Goal: Task Accomplishment & Management: Use online tool/utility

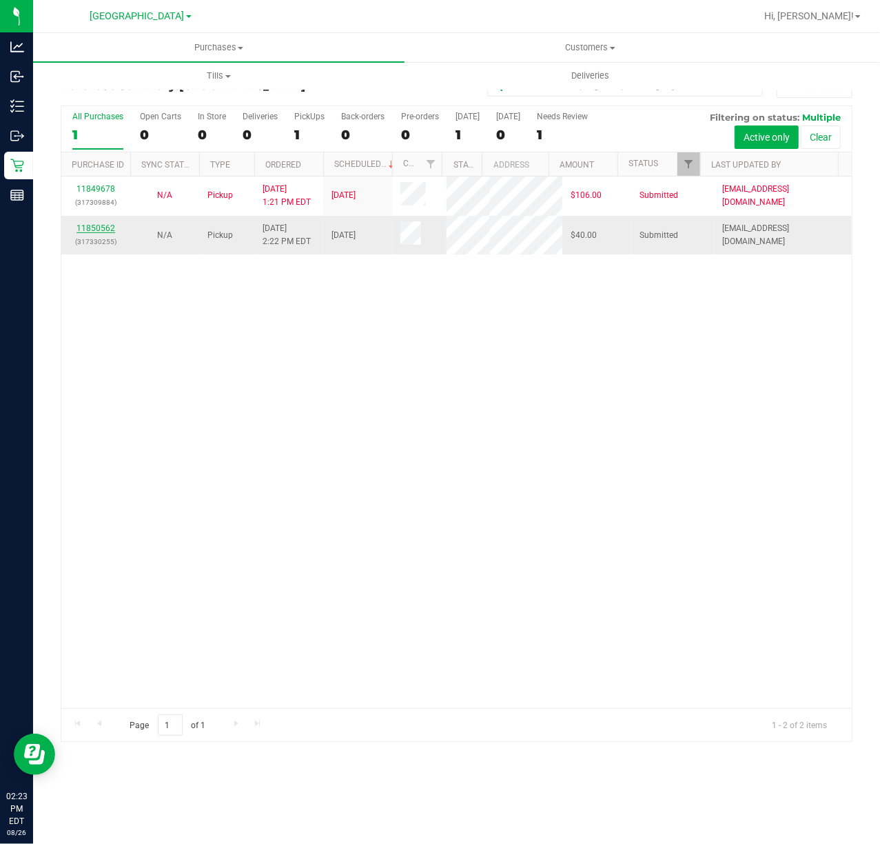
click at [105, 233] on link "11850562" at bounding box center [96, 228] width 39 height 10
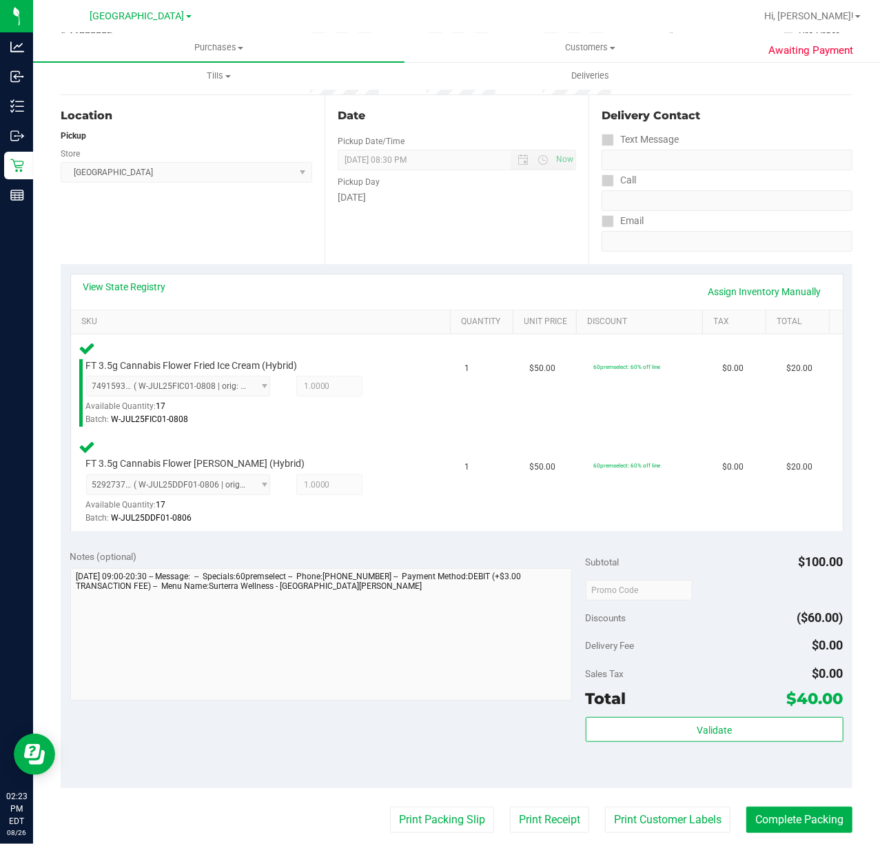
scroll to position [276, 0]
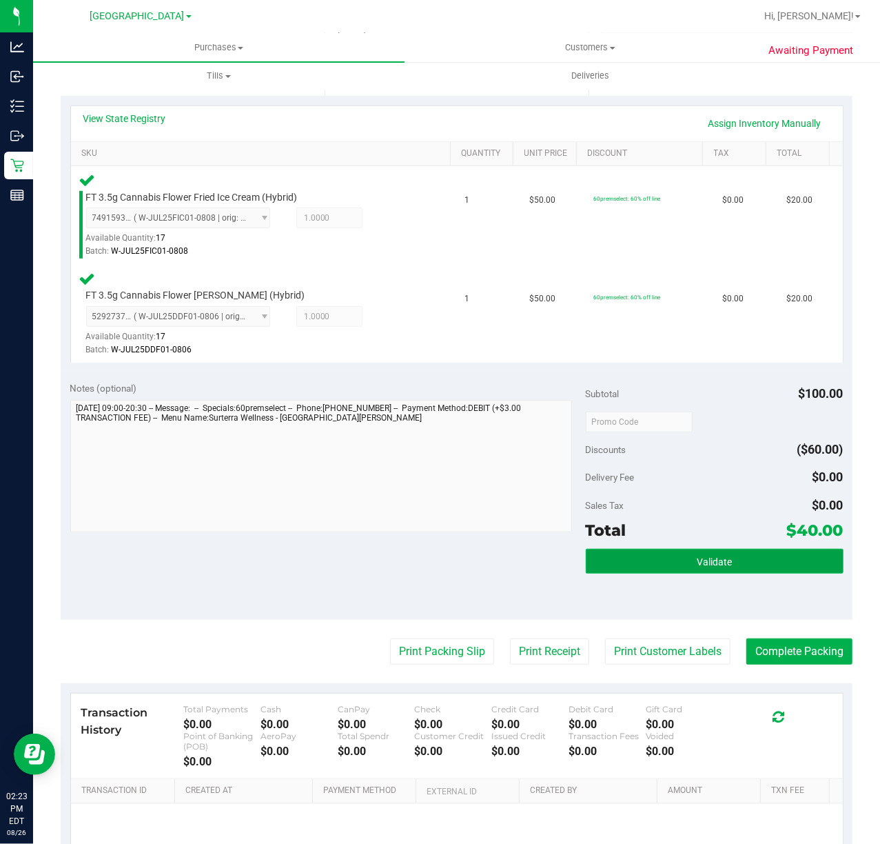
click at [779, 563] on button "Validate" at bounding box center [715, 561] width 258 height 25
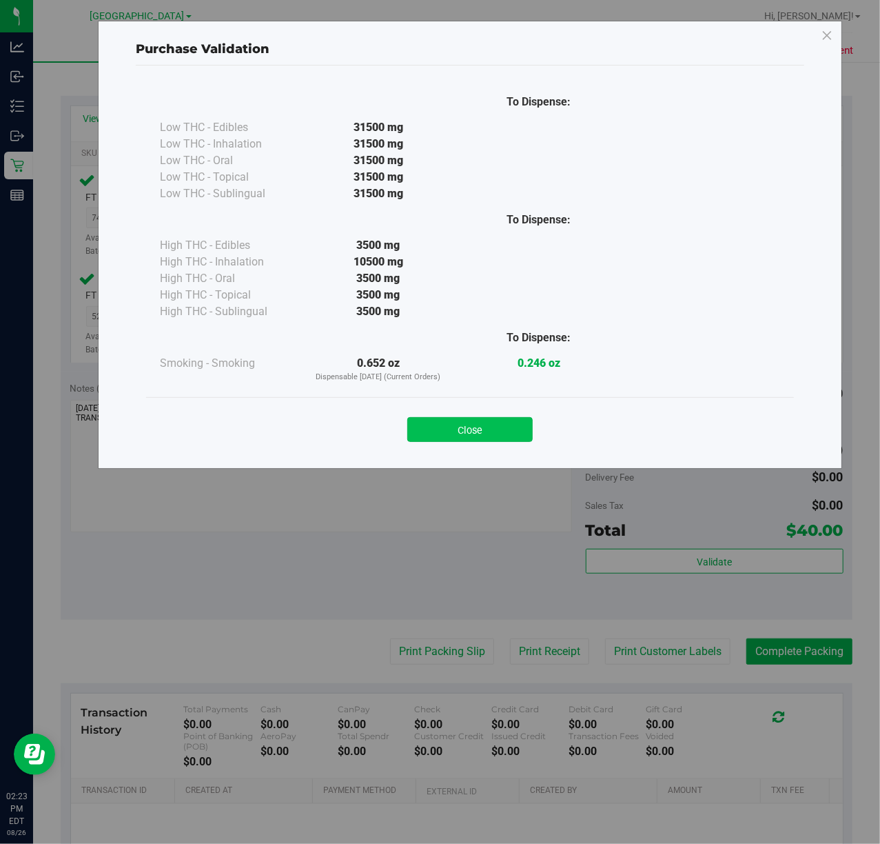
click at [502, 430] on button "Close" at bounding box center [469, 429] width 125 height 25
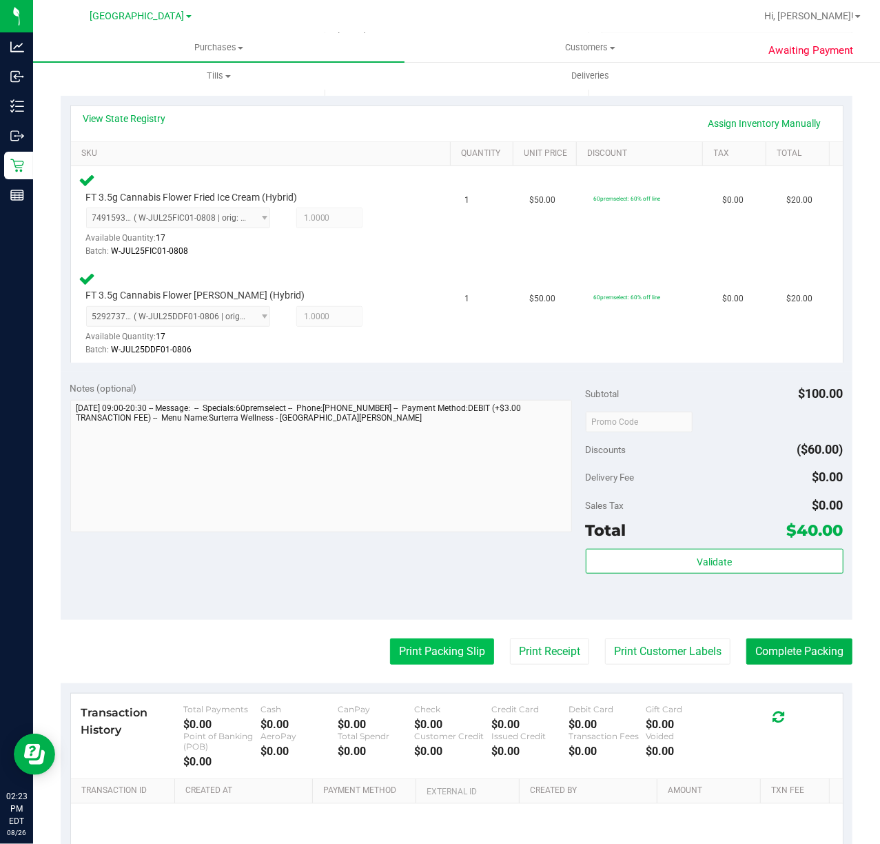
click at [420, 646] on button "Print Packing Slip" at bounding box center [442, 651] width 104 height 26
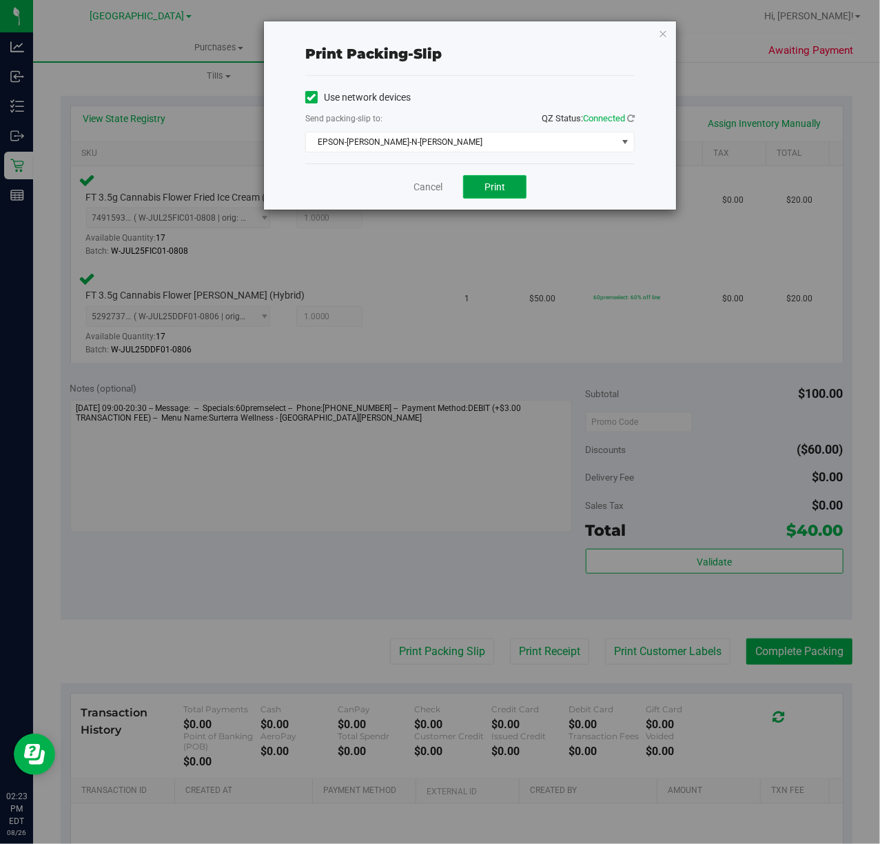
click at [503, 186] on span "Print" at bounding box center [495, 186] width 21 height 11
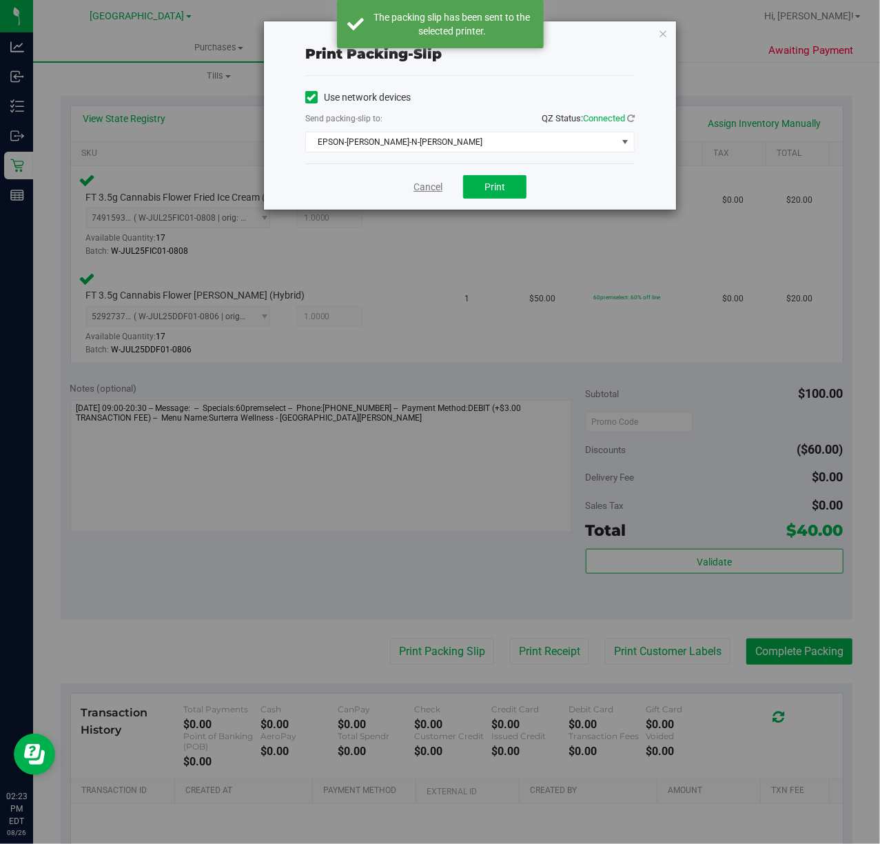
click at [431, 193] on link "Cancel" at bounding box center [428, 187] width 29 height 14
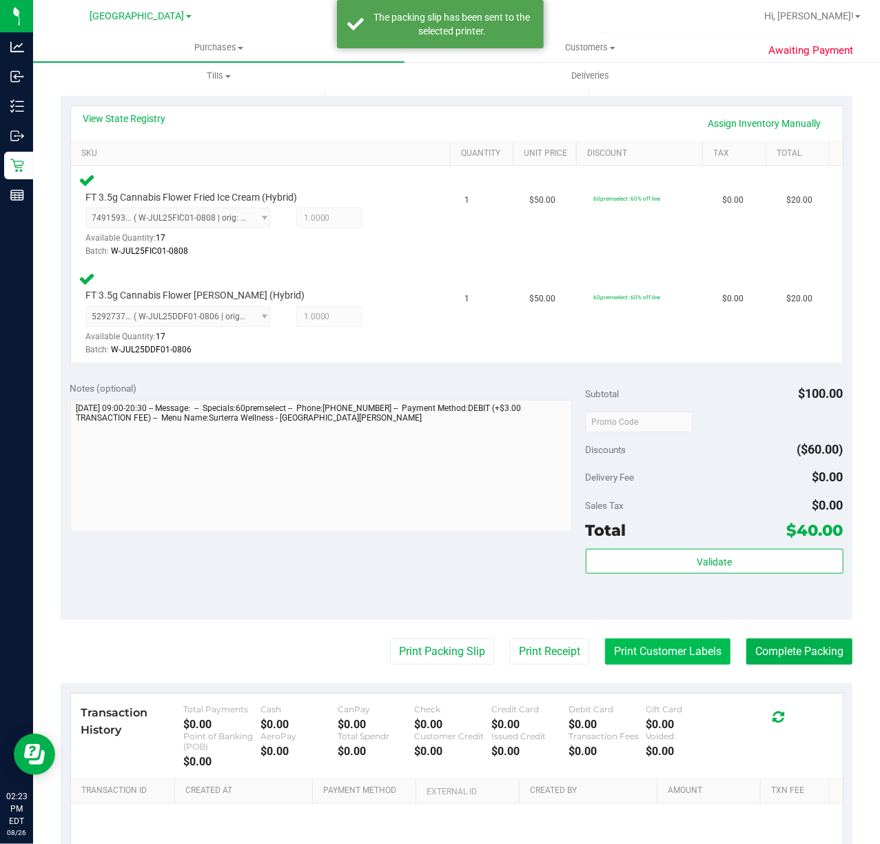
click at [714, 649] on div "Print Packing Slip Print Receipt Print Customer Labels Complete Packing" at bounding box center [457, 651] width 792 height 26
click at [698, 654] on button "Print Customer Labels" at bounding box center [667, 651] width 125 height 26
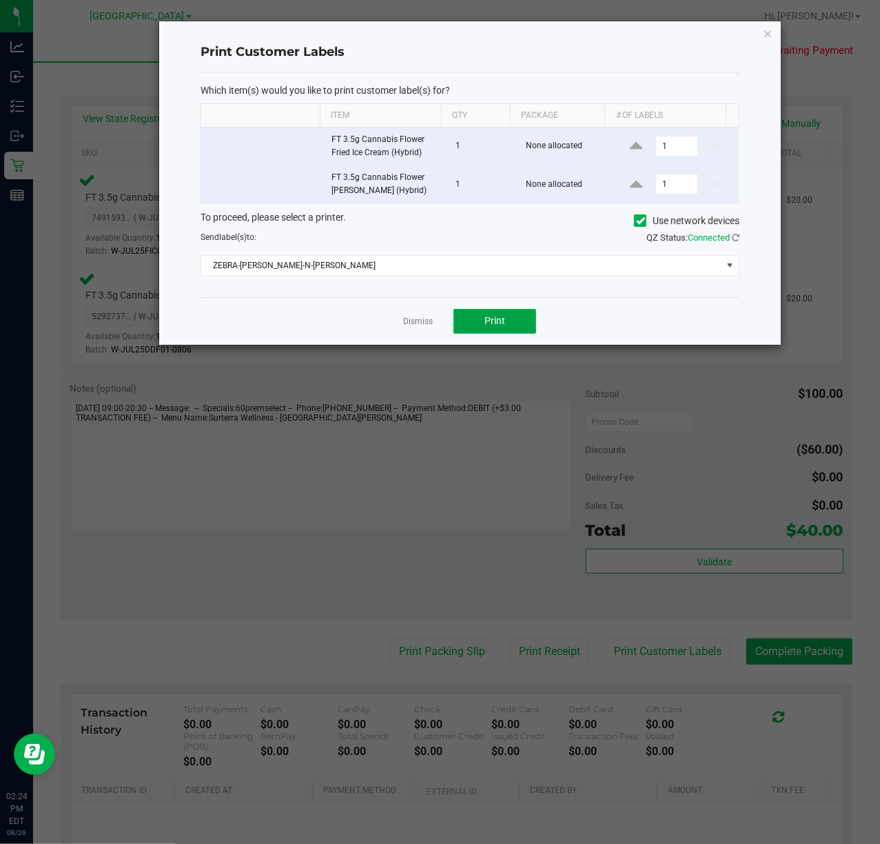
click at [493, 331] on button "Print" at bounding box center [495, 321] width 83 height 25
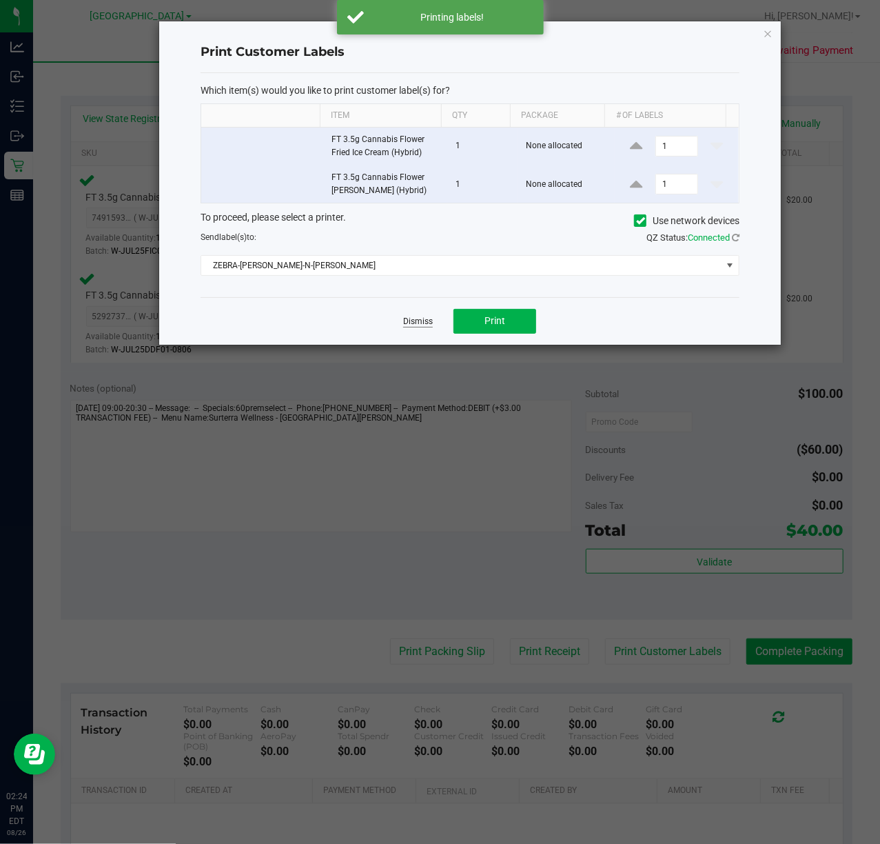
click at [418, 326] on link "Dismiss" at bounding box center [418, 322] width 30 height 12
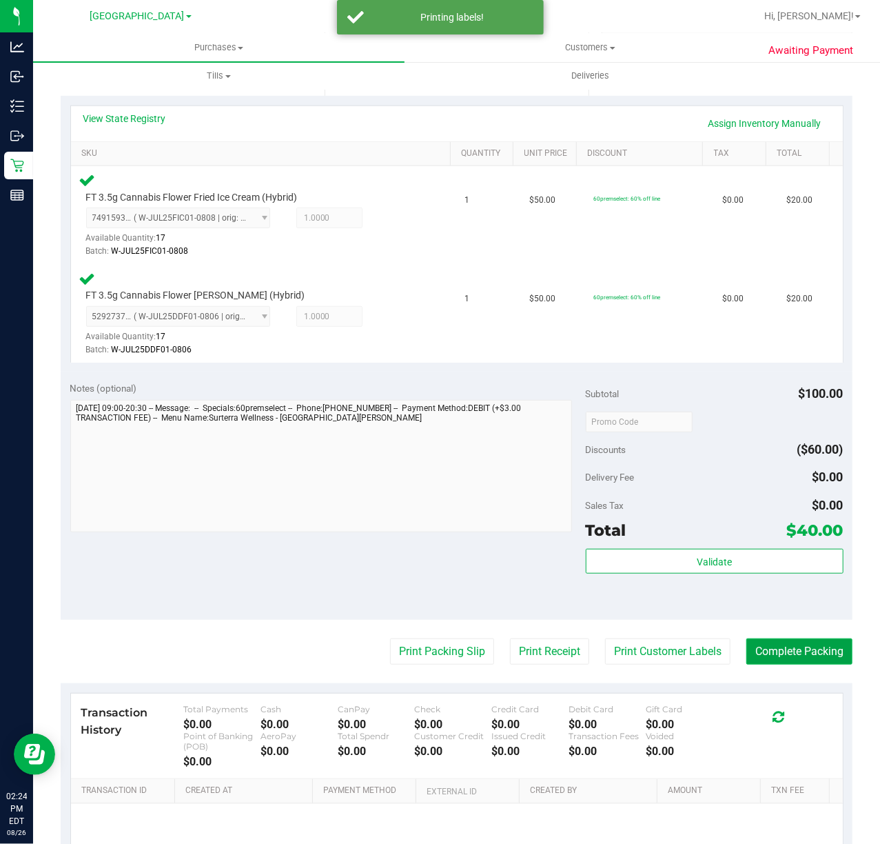
click at [760, 646] on button "Complete Packing" at bounding box center [799, 651] width 106 height 26
